Goal: Task Accomplishment & Management: Complete application form

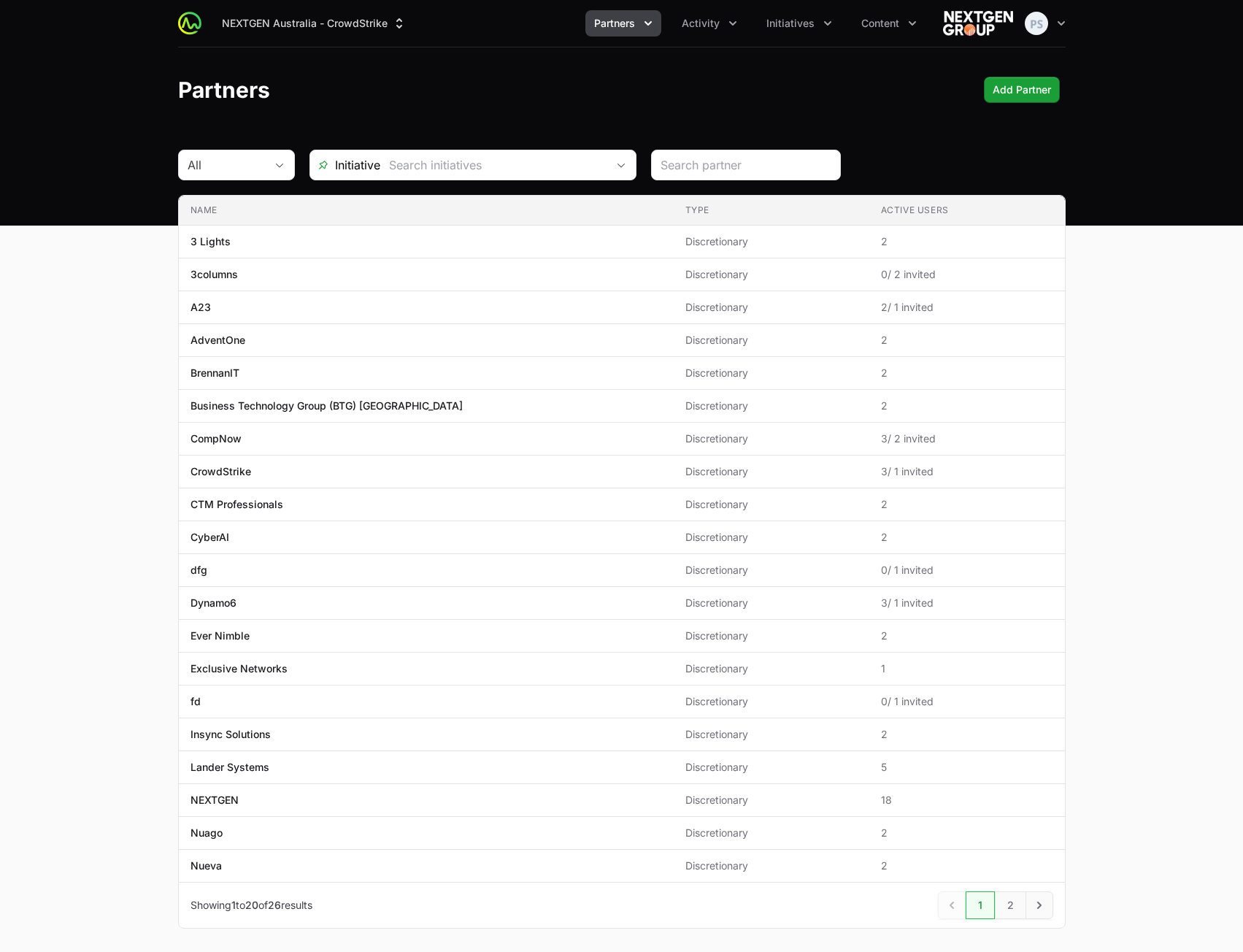
click at [889, 114] on header "Partners Add Partner" at bounding box center [622, 90] width 1243 height 84
click at [779, 23] on span "Initiatives" at bounding box center [790, 23] width 48 height 15
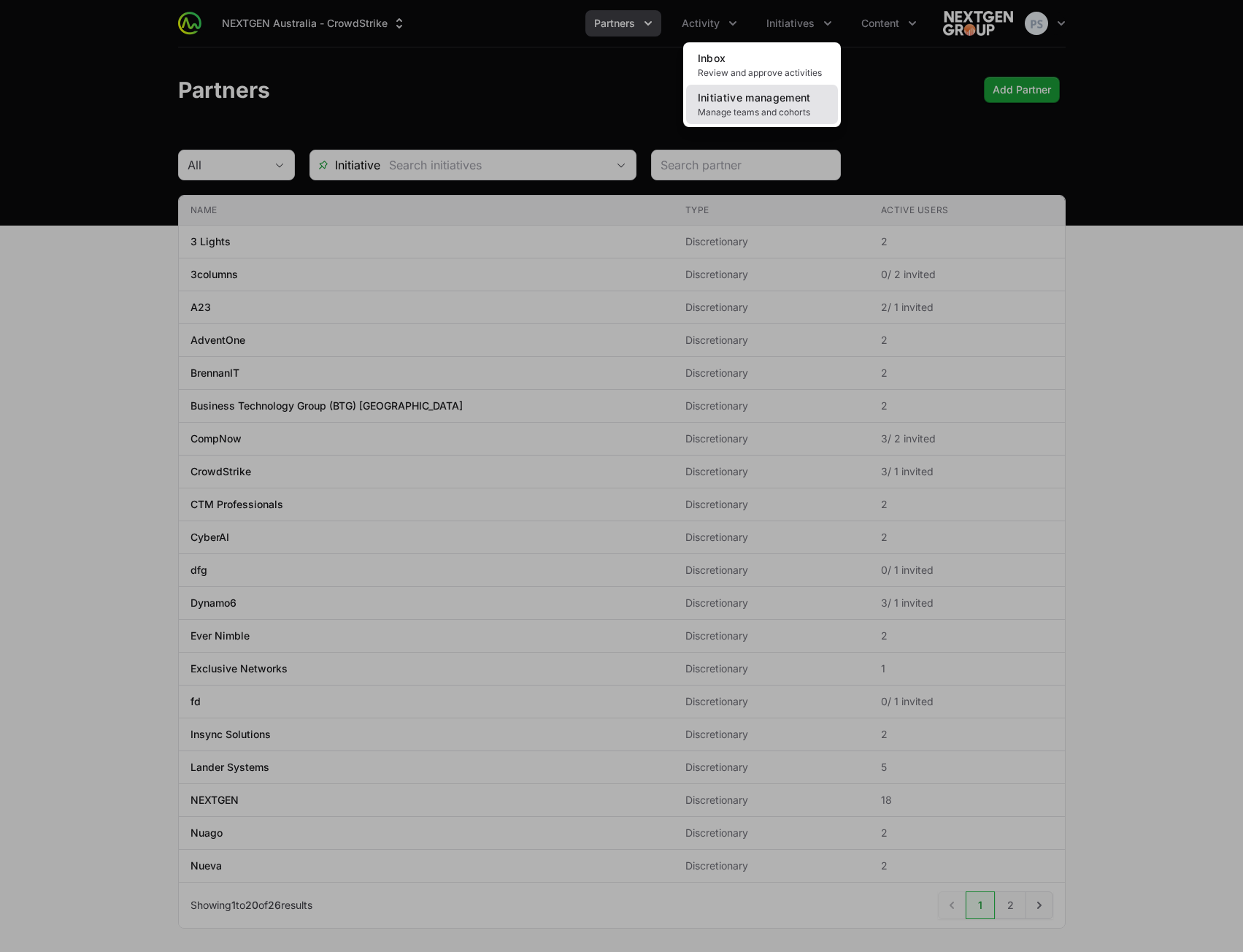
click at [760, 107] on span "Manage teams and cohorts" at bounding box center [761, 113] width 129 height 11
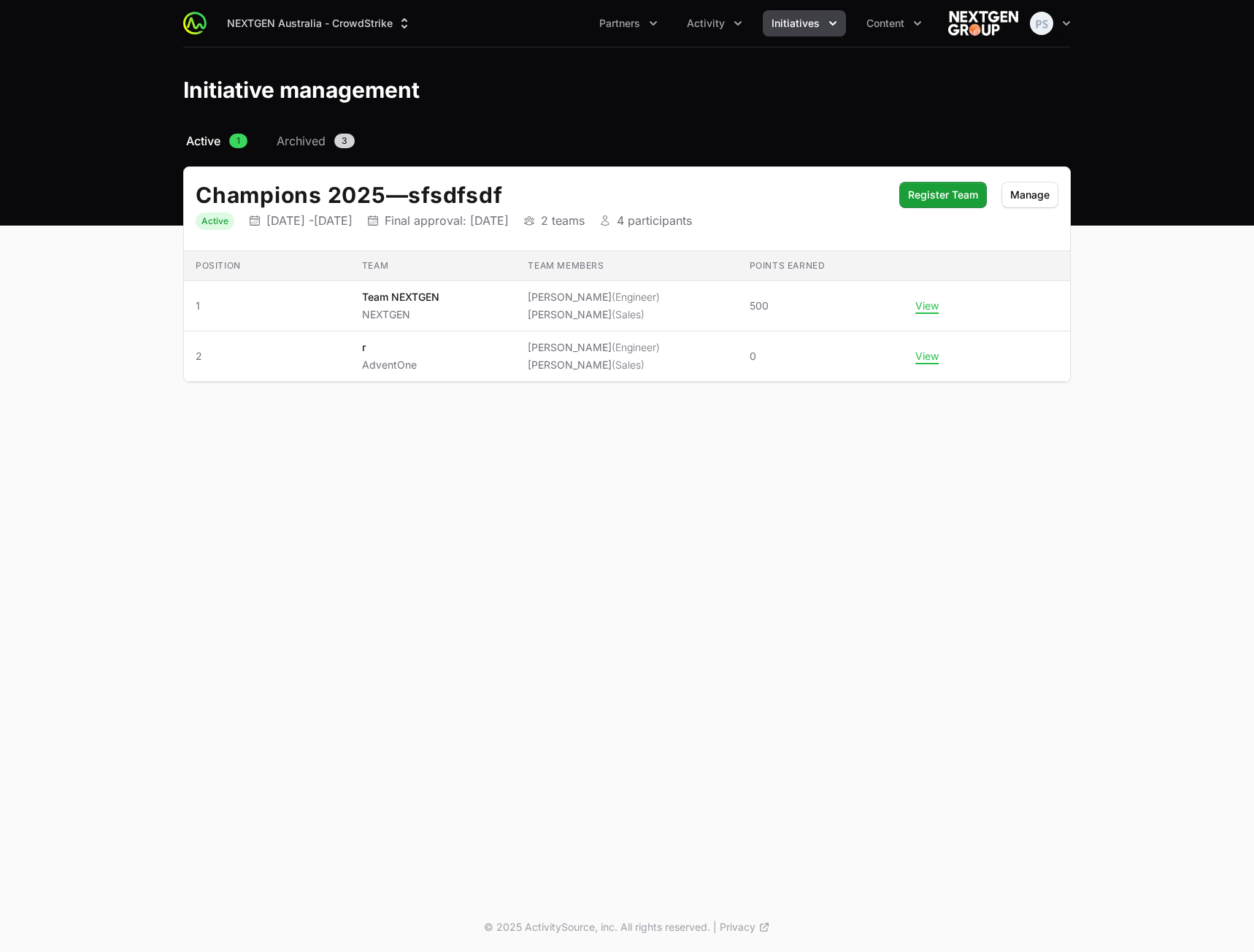
click at [504, 201] on h2 "Champions 2025 — sfsdfsdf" at bounding box center [540, 195] width 689 height 26
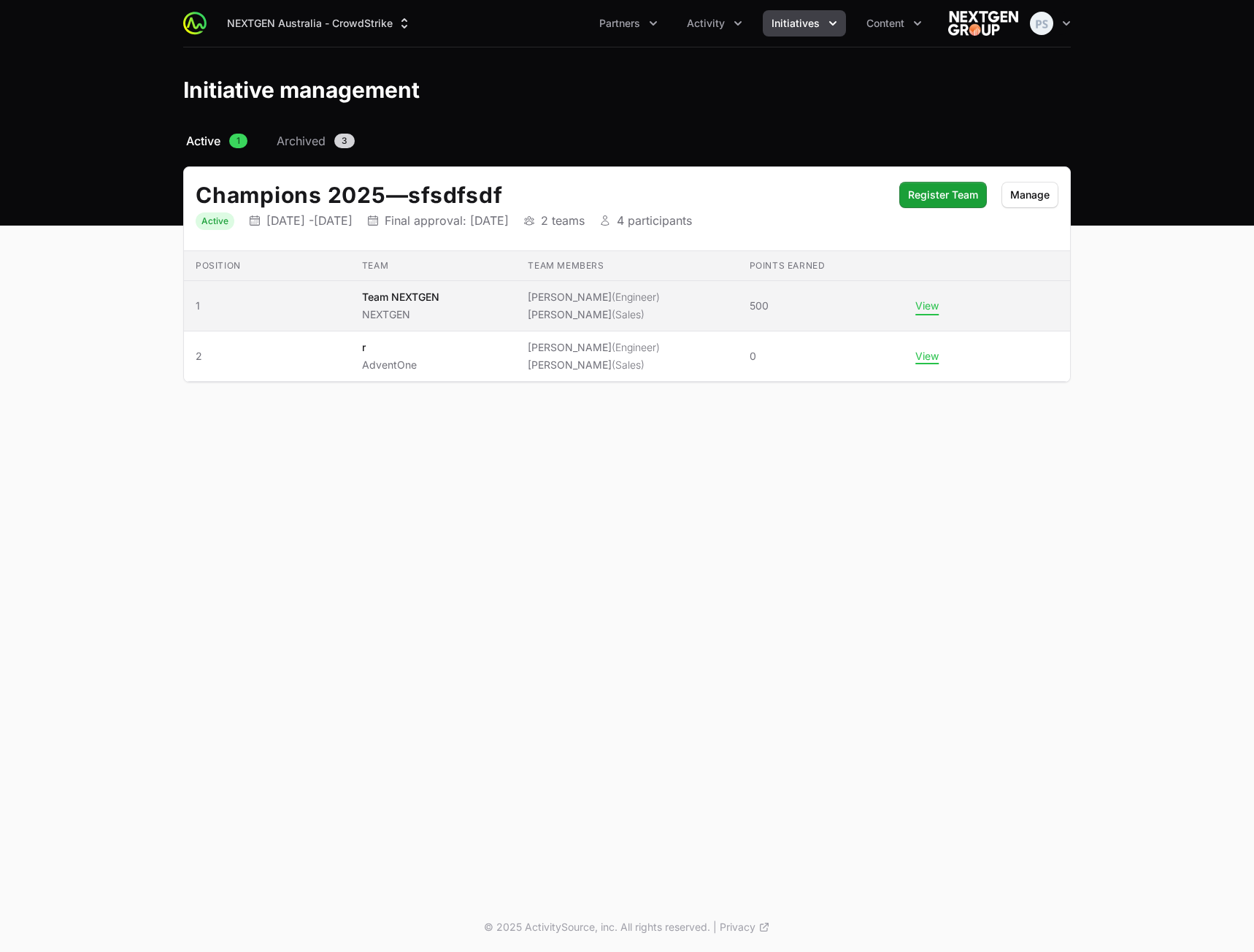
click at [925, 312] on button "View" at bounding box center [926, 306] width 23 height 13
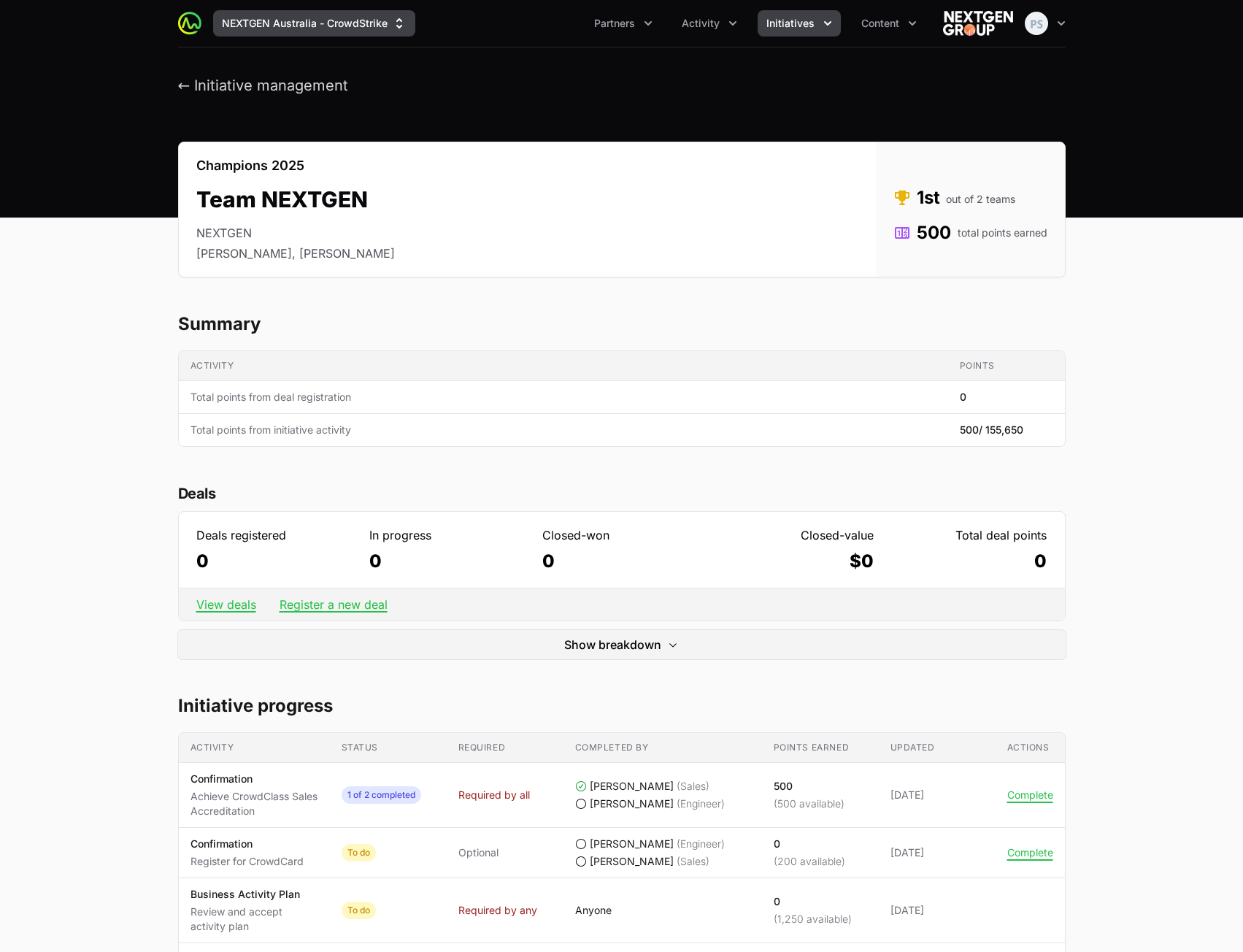
click at [346, 25] on button "NEXTGEN Australia - CrowdStrike" at bounding box center [314, 23] width 202 height 26
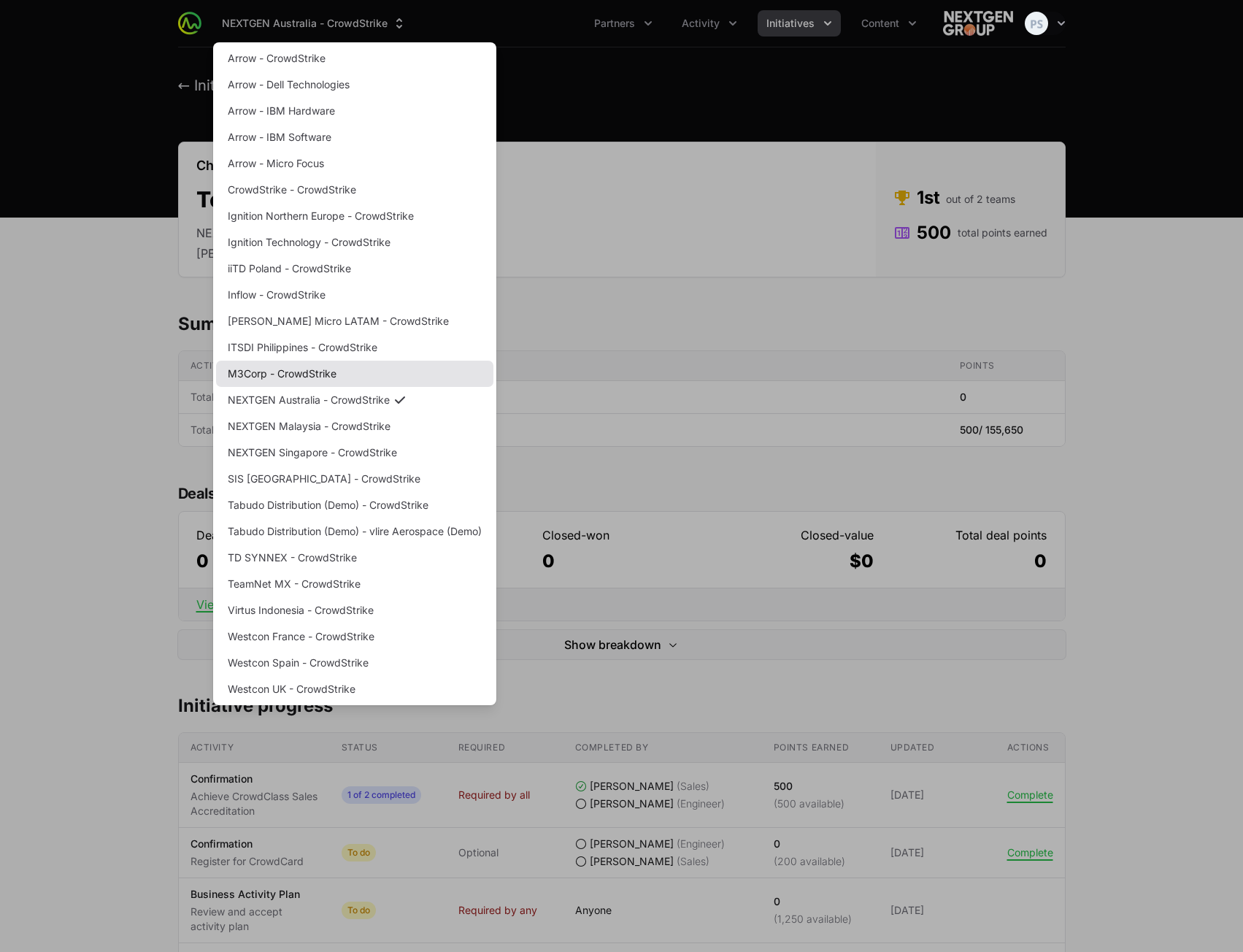
click at [325, 379] on link "M3Corp - CrowdStrike" at bounding box center [354, 374] width 277 height 26
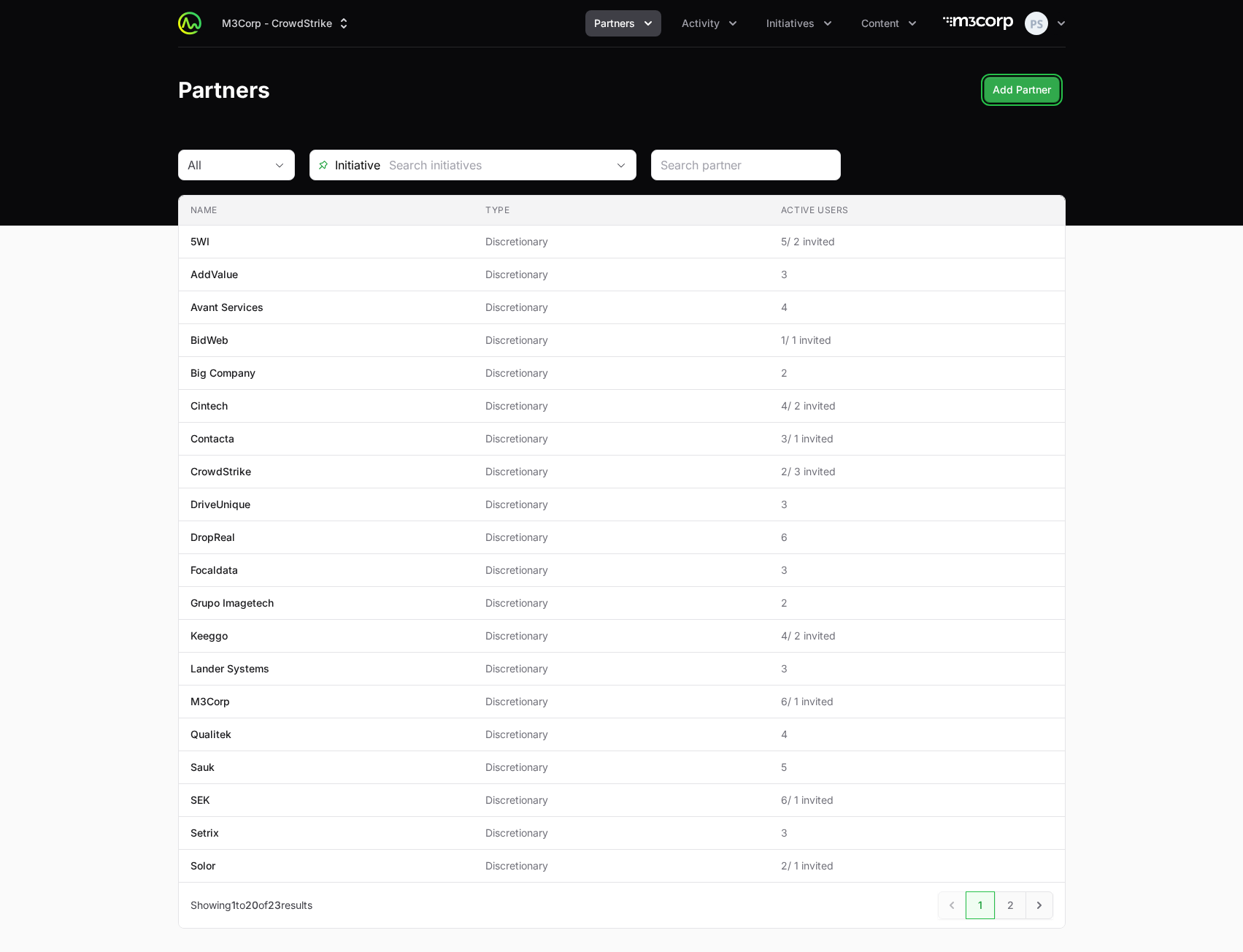
click at [1020, 90] on span "Add Partner" at bounding box center [1021, 89] width 58 height 18
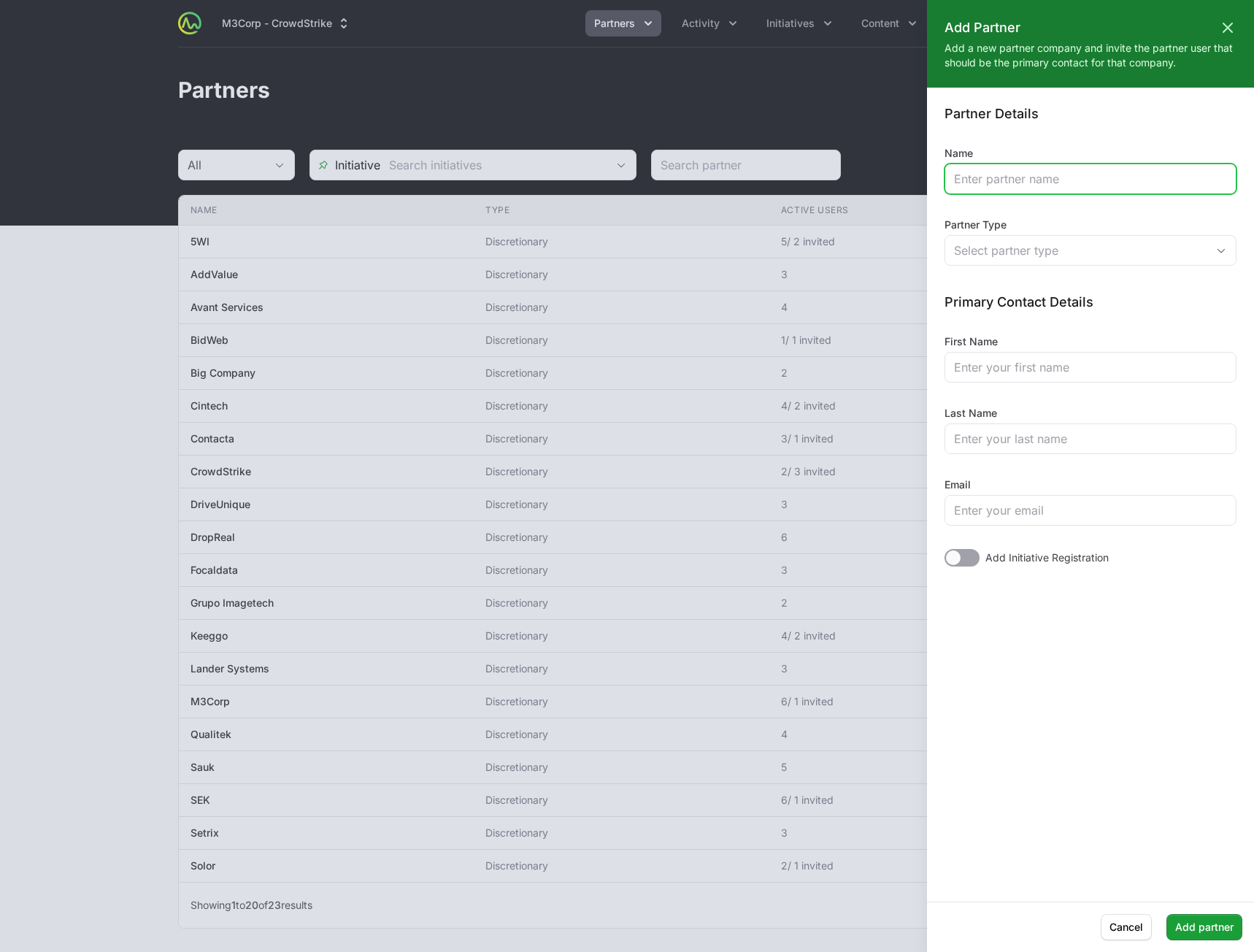
click at [996, 177] on input "Name" at bounding box center [1090, 178] width 273 height 18
type input "Test Ini"
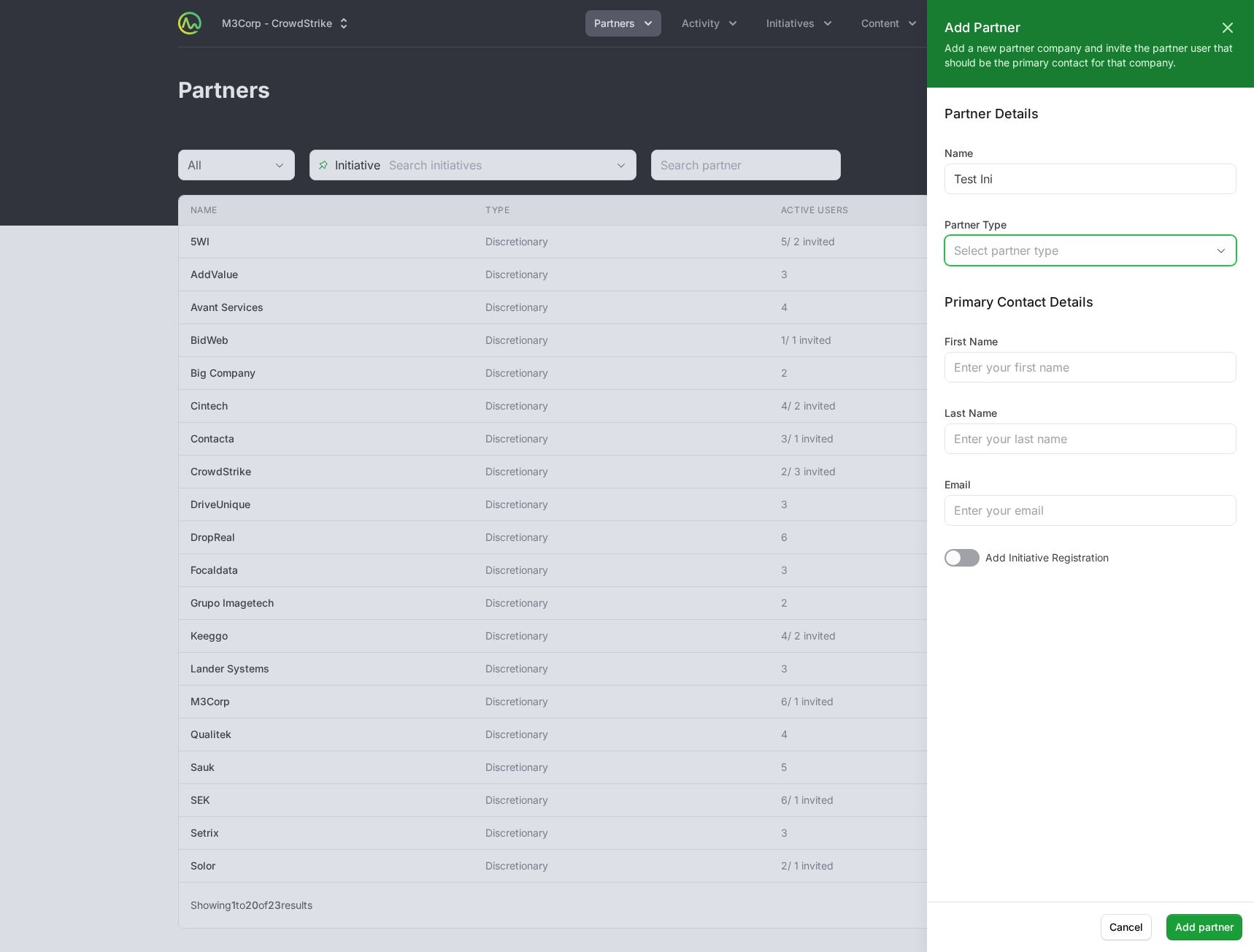
click at [992, 248] on div "Select partner type" at bounding box center [1079, 250] width 252 height 18
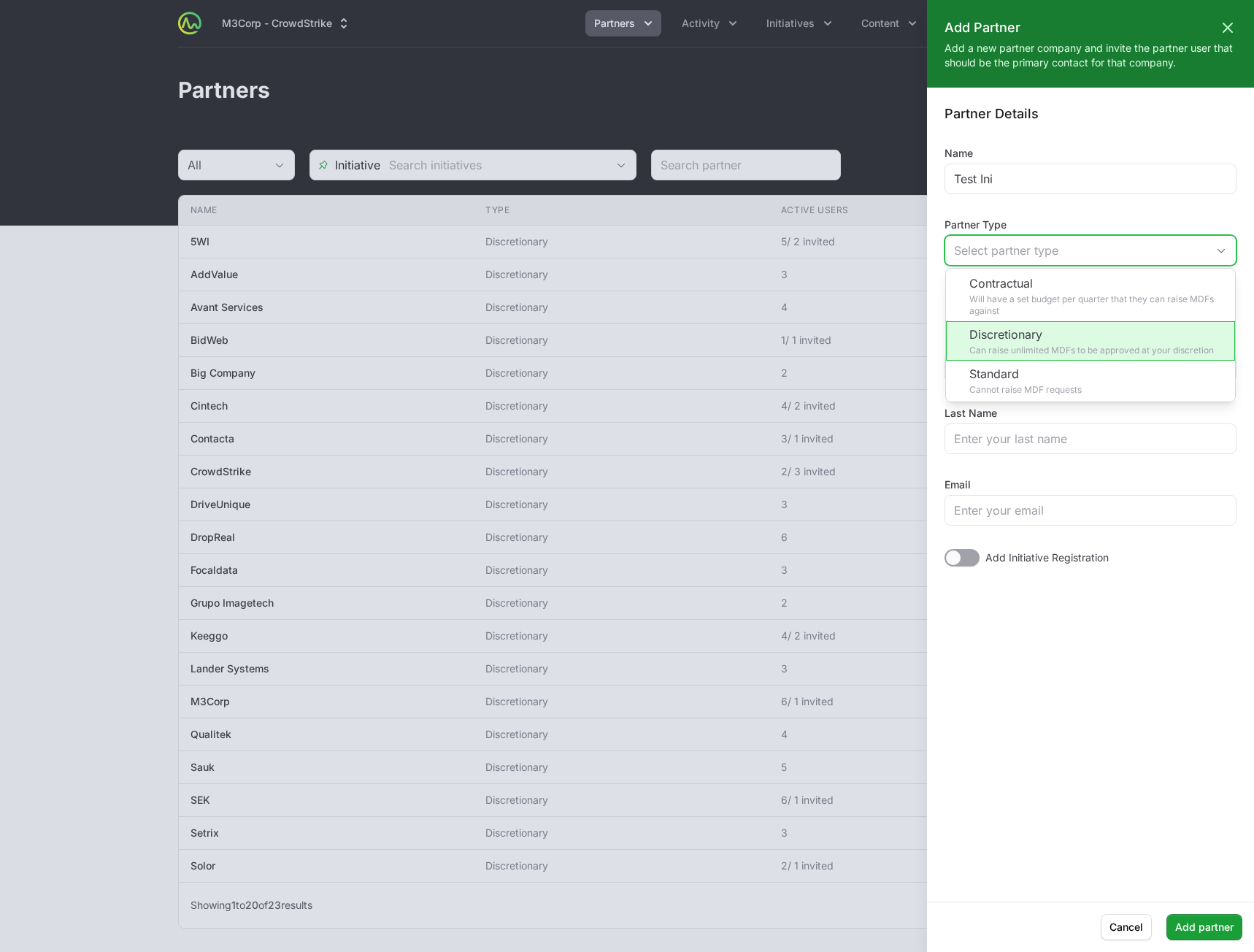
click at [1018, 331] on li "Discretionary Can raise unlimited MDFs to be approved at your discretion" at bounding box center [1091, 341] width 289 height 39
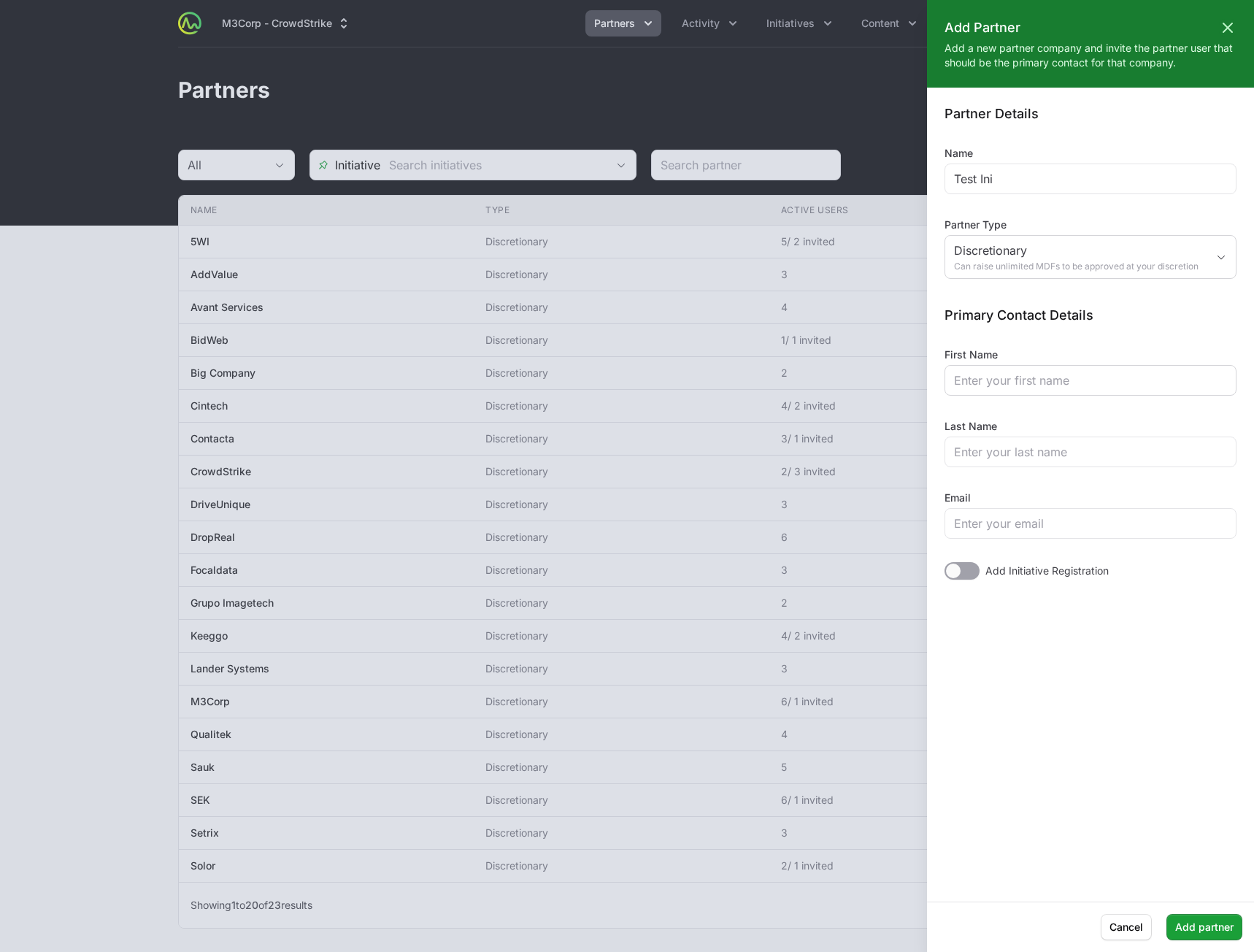
click at [1018, 389] on div at bounding box center [1090, 380] width 292 height 31
click at [1018, 383] on input "First Name" at bounding box center [1090, 380] width 273 height 18
type input "asd"
click at [989, 454] on input "Last Name" at bounding box center [1090, 452] width 273 height 18
type input "asd"
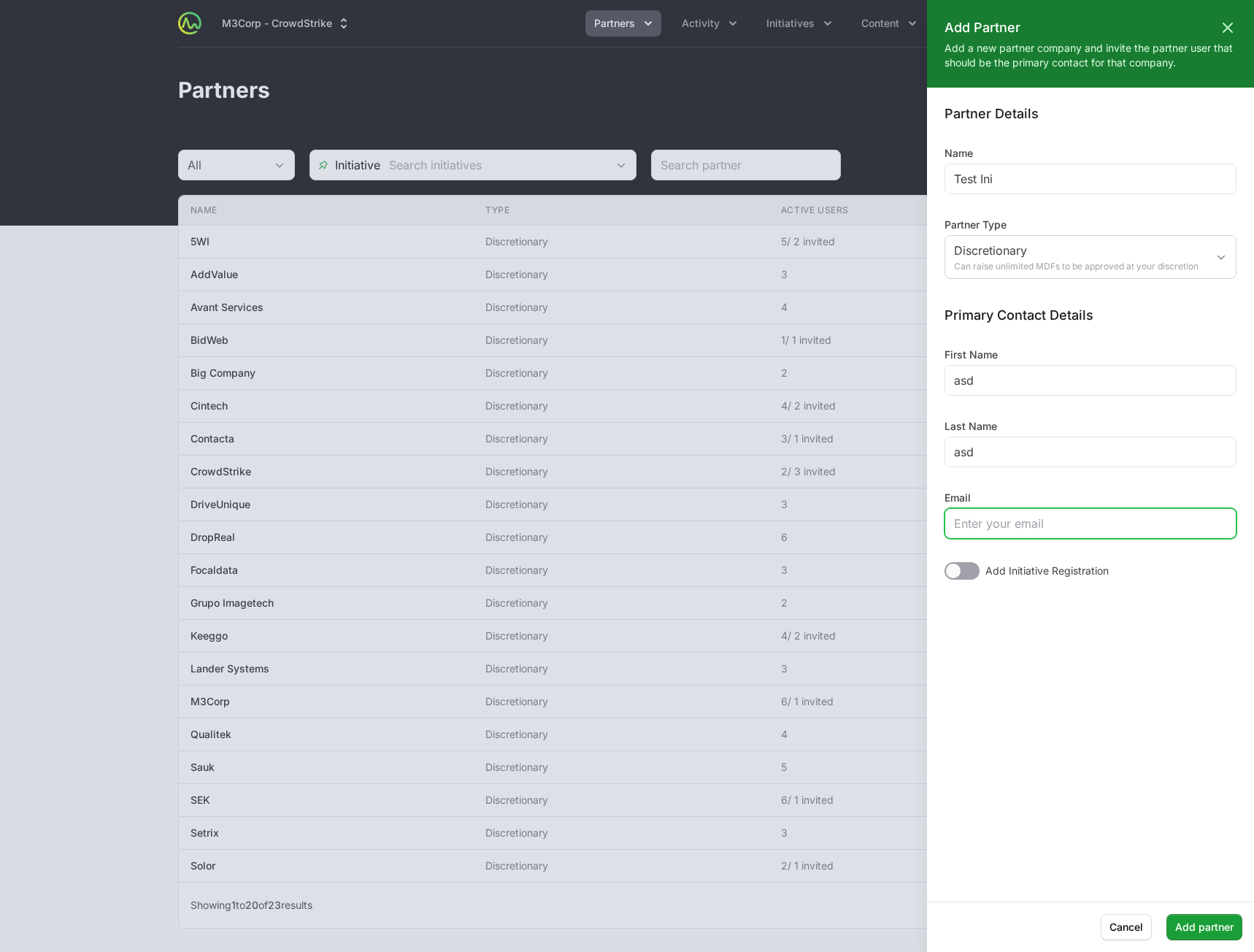
click at [981, 529] on input "Email" at bounding box center [1090, 523] width 273 height 18
type input "[EMAIL_ADDRESS][DOMAIN_NAME]"
click at [1205, 922] on span "Add partner" at bounding box center [1204, 927] width 58 height 18
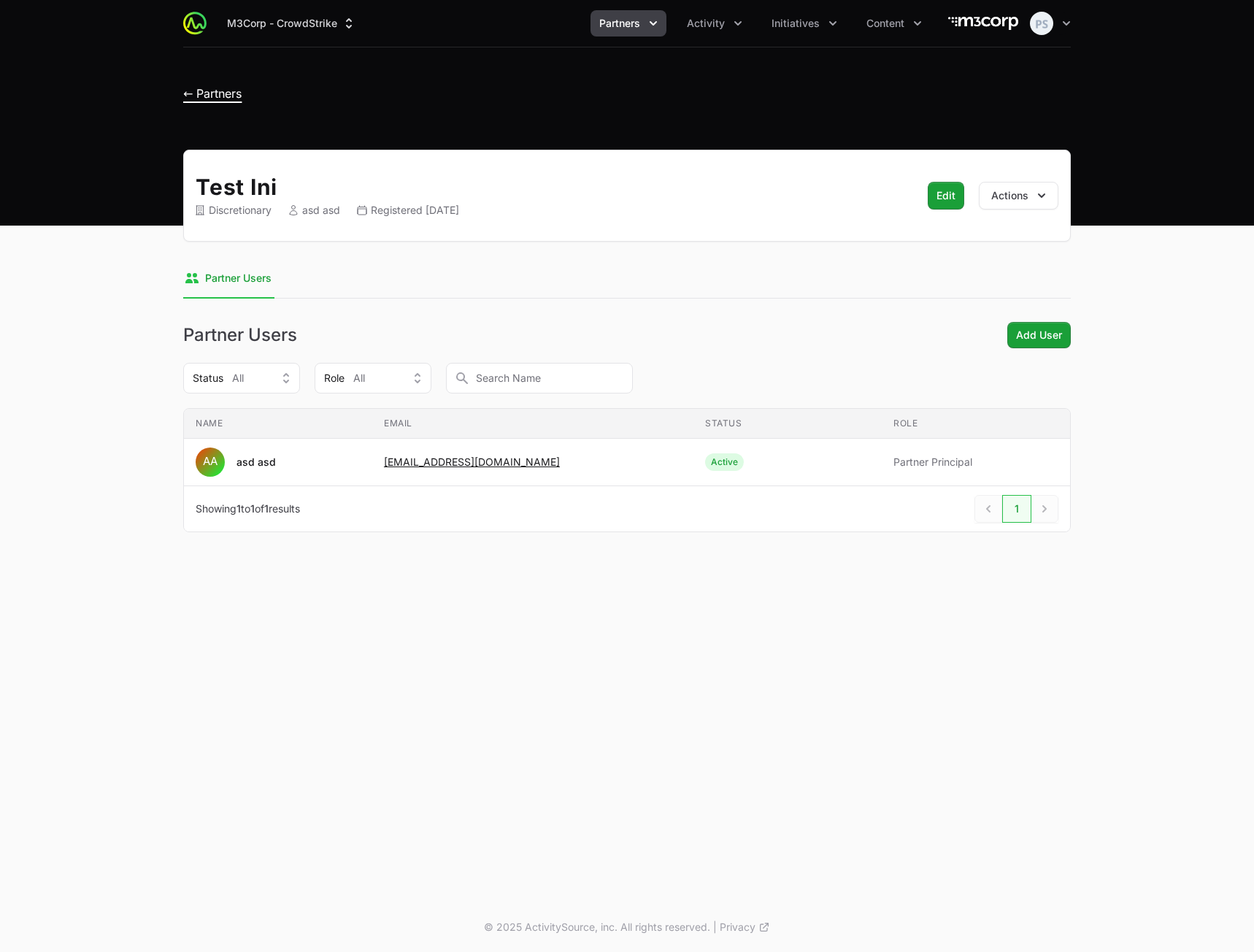
click at [218, 99] on span "← Partners" at bounding box center [212, 94] width 58 height 15
